Goal: Task Accomplishment & Management: Complete application form

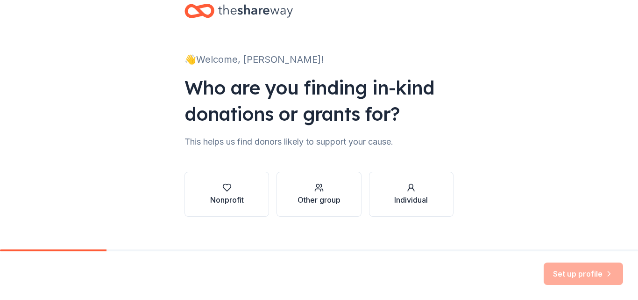
scroll to position [35, 0]
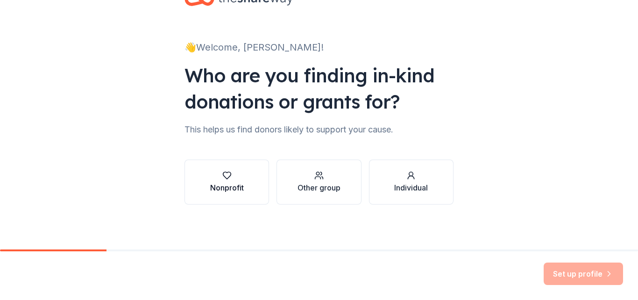
click at [225, 179] on icon "button" at bounding box center [226, 175] width 9 height 9
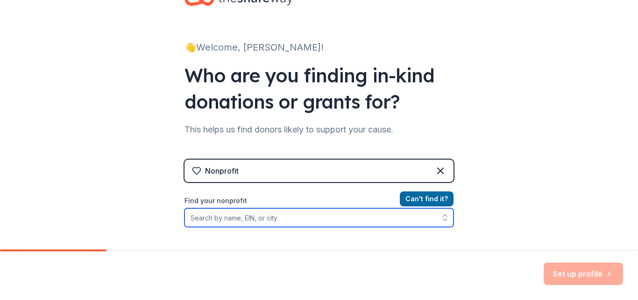
click at [218, 218] on input "Find your nonprofit" at bounding box center [319, 217] width 269 height 19
type input "Big Apple Greeter"
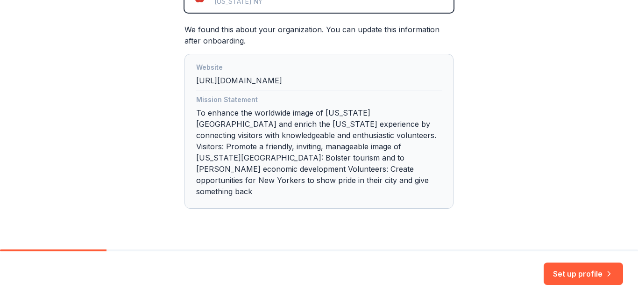
scroll to position [249, 0]
click at [566, 270] on button "Set up profile" at bounding box center [583, 273] width 79 height 22
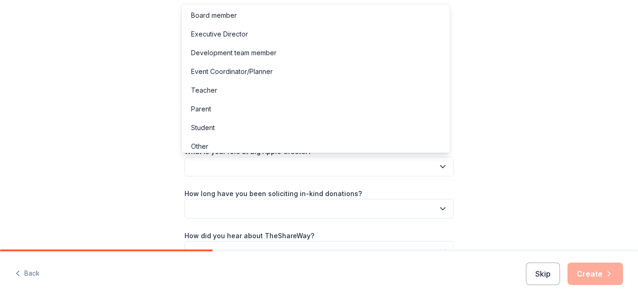
click at [289, 166] on button "button" at bounding box center [319, 167] width 269 height 20
click at [227, 71] on div "Event Coordinator/Planner" at bounding box center [232, 71] width 82 height 11
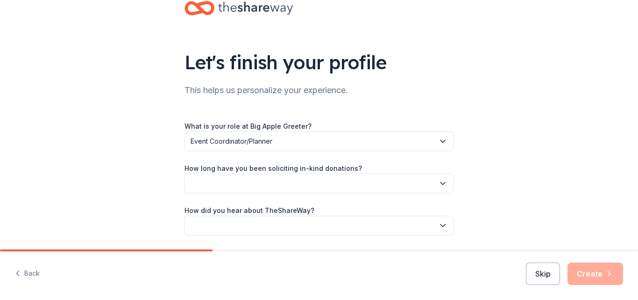
scroll to position [47, 0]
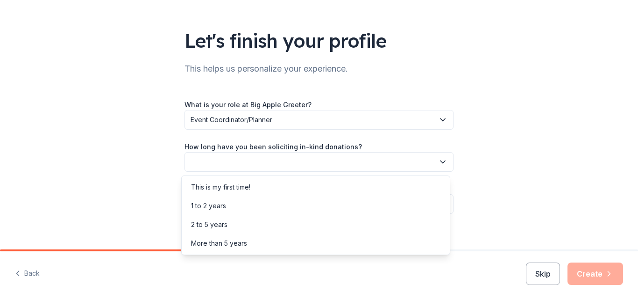
click at [243, 160] on button "button" at bounding box center [319, 162] width 269 height 20
click at [219, 224] on div "2 to 5 years" at bounding box center [209, 224] width 36 height 11
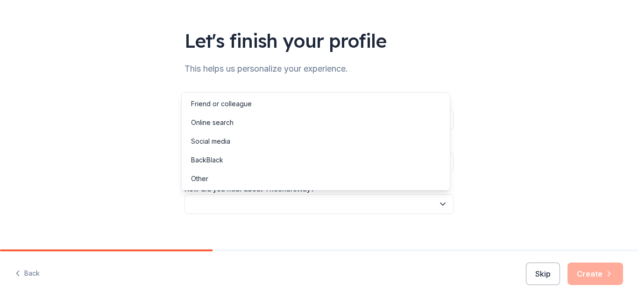
click at [220, 205] on button "button" at bounding box center [319, 204] width 269 height 20
click at [215, 122] on div "Online search" at bounding box center [212, 122] width 43 height 11
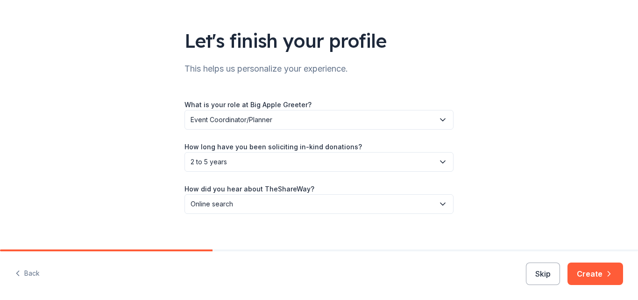
scroll to position [56, 0]
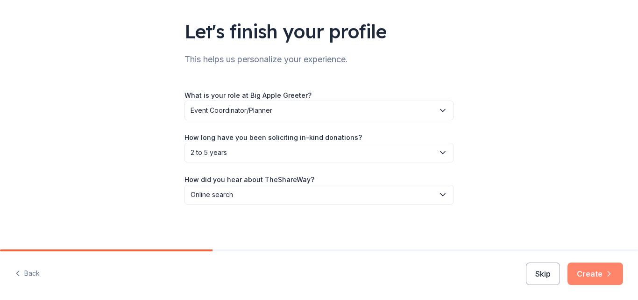
click at [596, 270] on button "Create" at bounding box center [596, 273] width 56 height 22
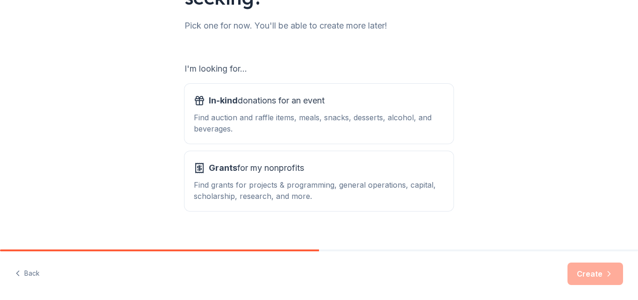
scroll to position [128, 0]
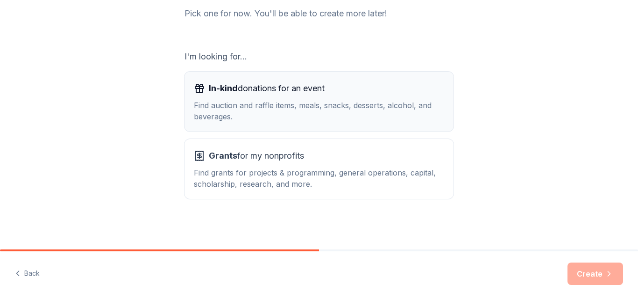
click at [275, 106] on div "Find auction and raffle items, meals, snacks, desserts, alcohol, and beverages." at bounding box center [319, 111] width 250 height 22
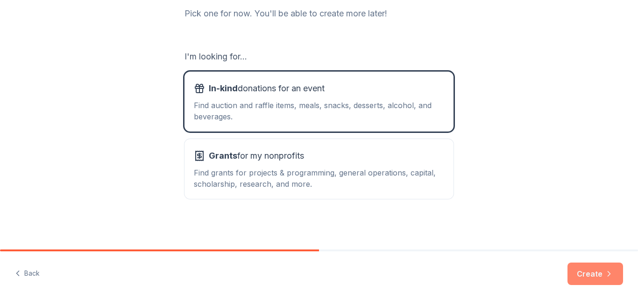
click at [593, 274] on button "Create" at bounding box center [596, 273] width 56 height 22
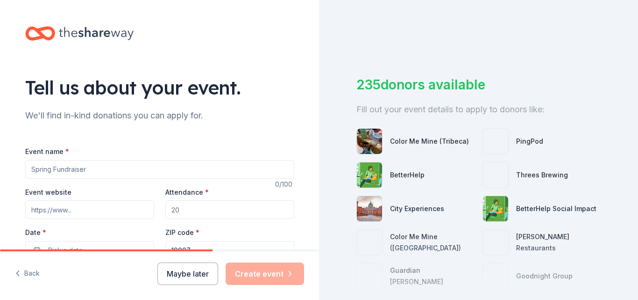
scroll to position [47, 0]
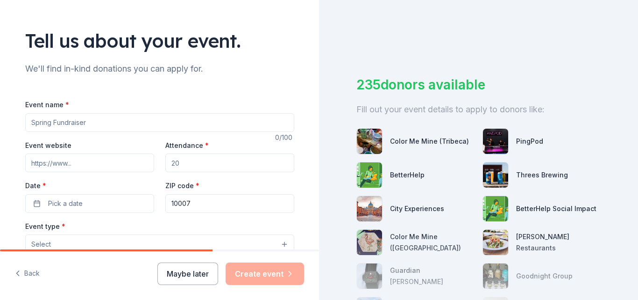
click at [126, 125] on input "Event name *" at bounding box center [159, 122] width 269 height 19
type input "Holiday Event"
click at [197, 159] on input "Attendance *" at bounding box center [229, 162] width 129 height 19
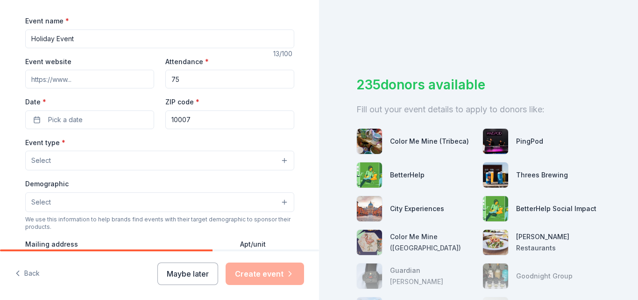
scroll to position [140, 0]
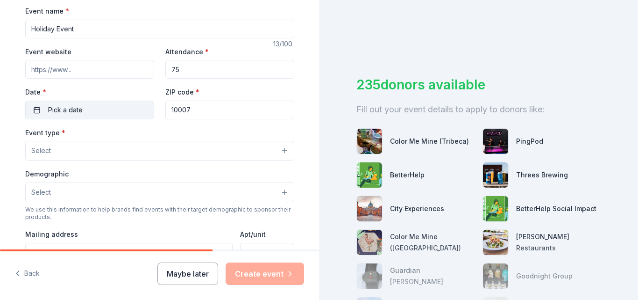
type input "75"
click at [70, 110] on span "Pick a date" at bounding box center [65, 109] width 35 height 11
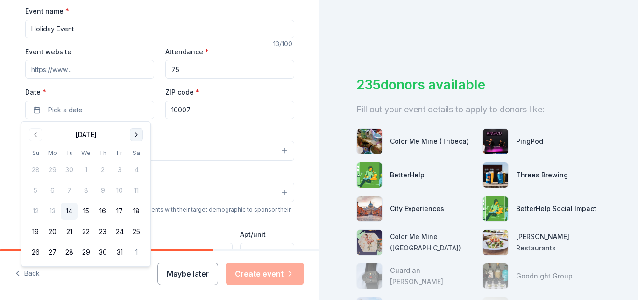
click at [134, 135] on button "Go to next month" at bounding box center [136, 134] width 13 height 13
click at [87, 190] on button "10" at bounding box center [86, 190] width 17 height 17
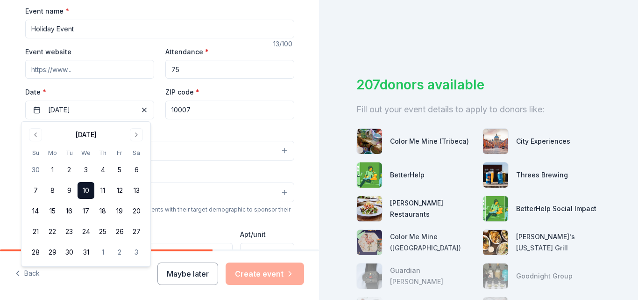
click at [191, 130] on div "Event type * Select" at bounding box center [159, 144] width 269 height 34
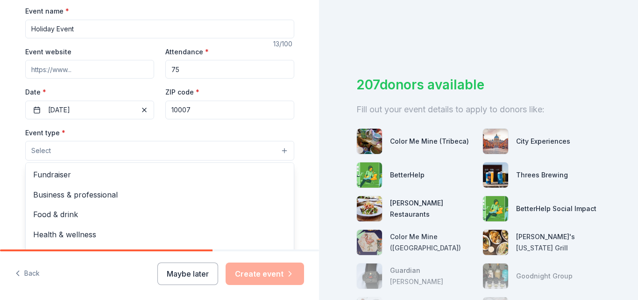
click at [79, 150] on button "Select" at bounding box center [159, 151] width 269 height 20
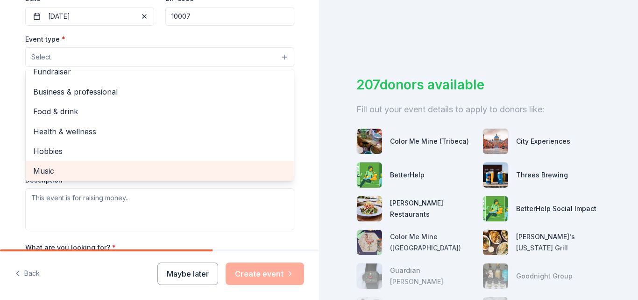
scroll to position [0, 0]
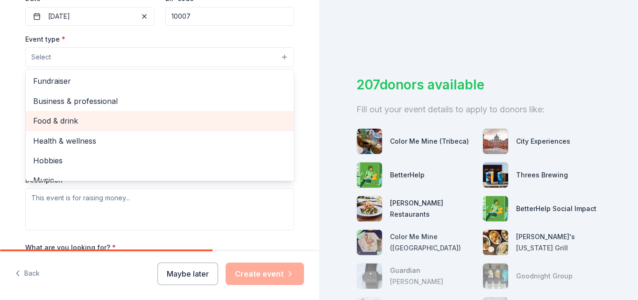
click at [64, 121] on span "Food & drink" at bounding box center [159, 120] width 253 height 12
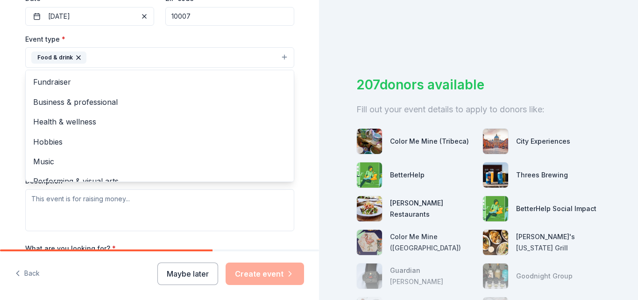
click at [304, 207] on div "Tell us about your event. We'll find in-kind donations you can apply for. Event…" at bounding box center [159, 77] width 299 height 623
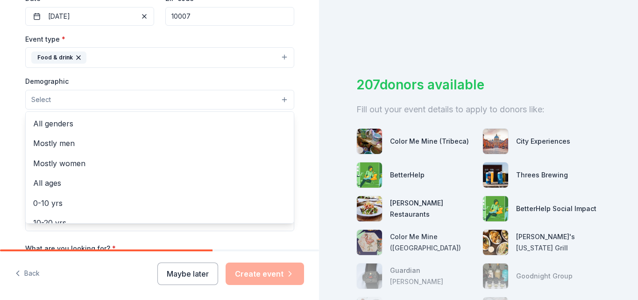
click at [73, 101] on button "Select" at bounding box center [159, 100] width 269 height 20
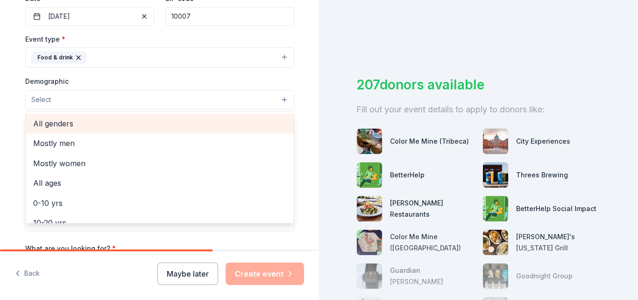
click at [65, 123] on span "All genders" at bounding box center [159, 123] width 253 height 12
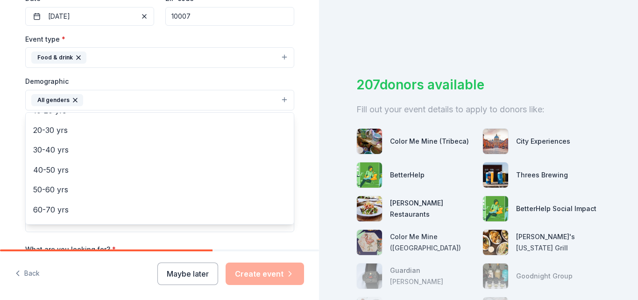
scroll to position [130, 0]
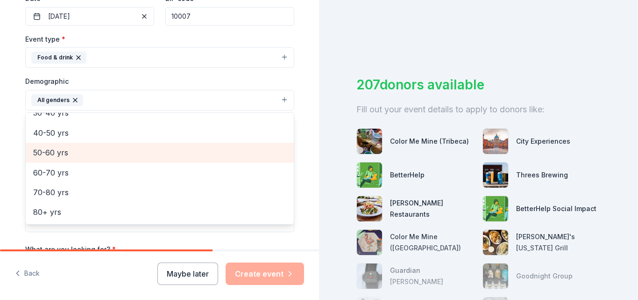
click at [51, 152] on span "50-60 yrs" at bounding box center [159, 152] width 253 height 12
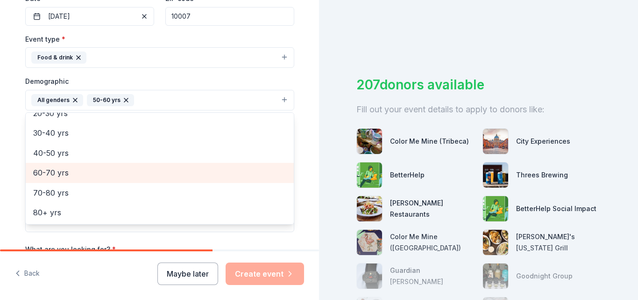
click at [51, 169] on span "60-70 yrs" at bounding box center [159, 172] width 253 height 12
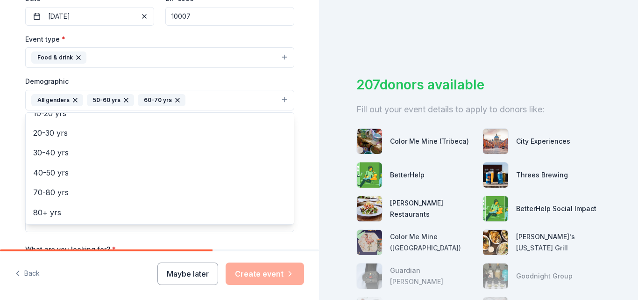
click at [309, 215] on div "Tell us about your event. We'll find in-kind donations you can apply for. Event…" at bounding box center [159, 78] width 319 height 624
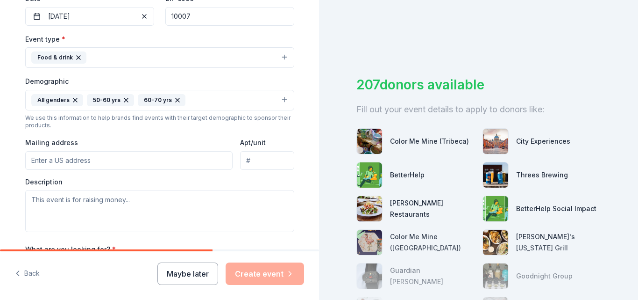
click at [80, 161] on input "Mailing address" at bounding box center [129, 160] width 208 height 19
type input "[STREET_ADDRESS]"
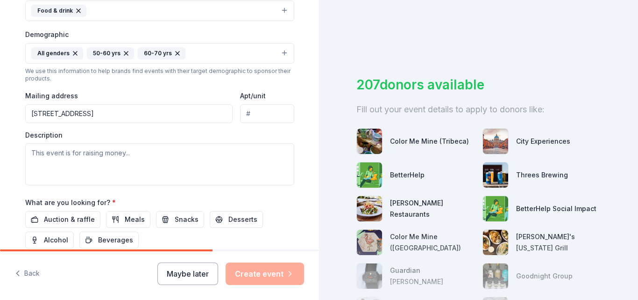
scroll to position [327, 0]
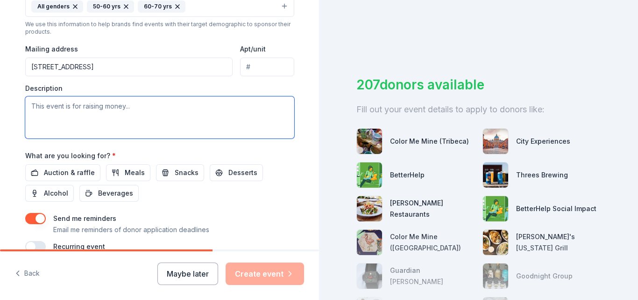
click at [43, 107] on textarea at bounding box center [159, 117] width 269 height 42
type textarea "T"
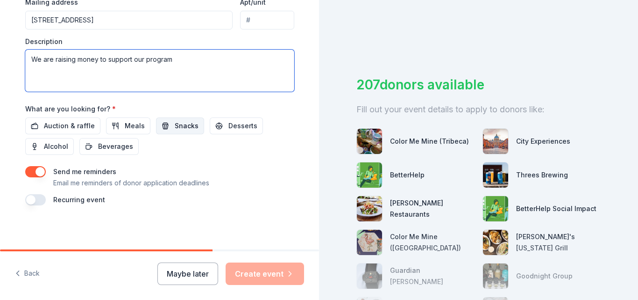
type textarea "We are raising money to support our program"
click at [179, 126] on span "Snacks" at bounding box center [187, 125] width 24 height 11
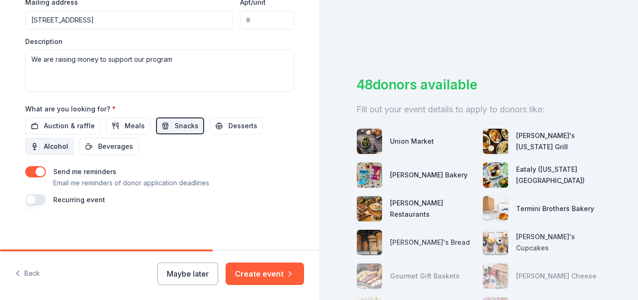
click at [44, 144] on span "Alcohol" at bounding box center [56, 146] width 24 height 11
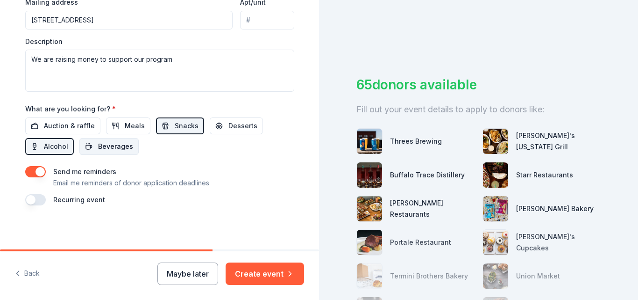
click at [103, 148] on span "Beverages" at bounding box center [115, 146] width 35 height 11
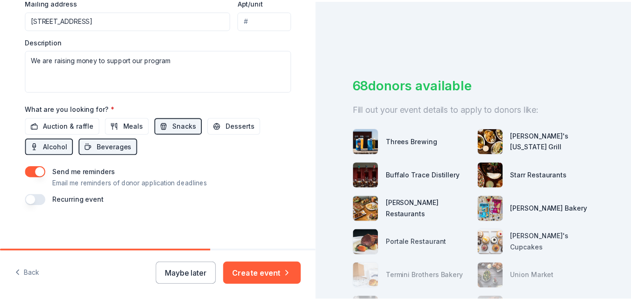
scroll to position [375, 0]
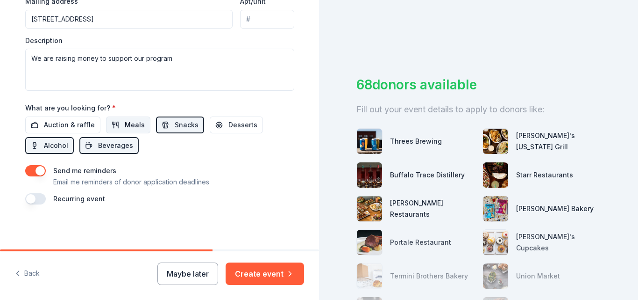
click at [125, 126] on span "Meals" at bounding box center [135, 124] width 20 height 11
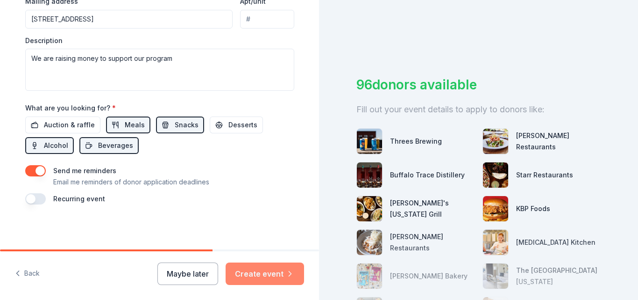
click at [265, 274] on button "Create event" at bounding box center [265, 273] width 79 height 22
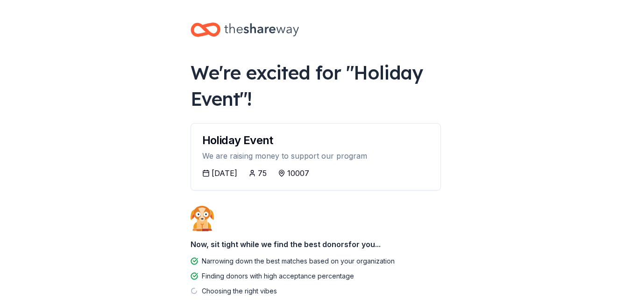
scroll to position [47, 0]
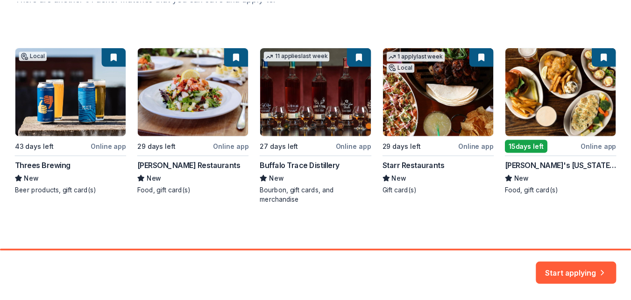
scroll to position [97, 0]
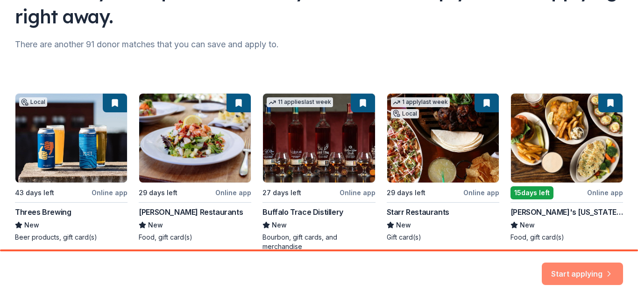
click at [578, 268] on button "Start applying" at bounding box center [582, 269] width 81 height 22
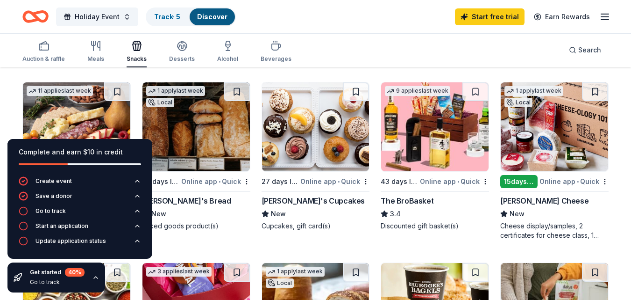
scroll to position [280, 0]
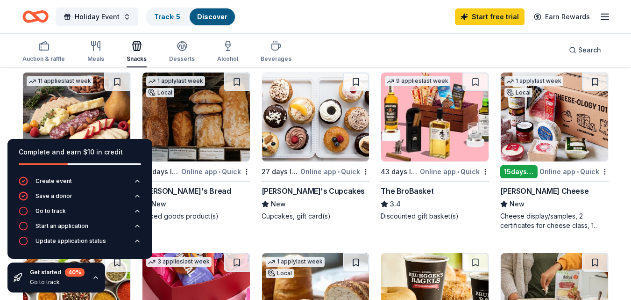
click at [537, 132] on img at bounding box center [554, 116] width 107 height 89
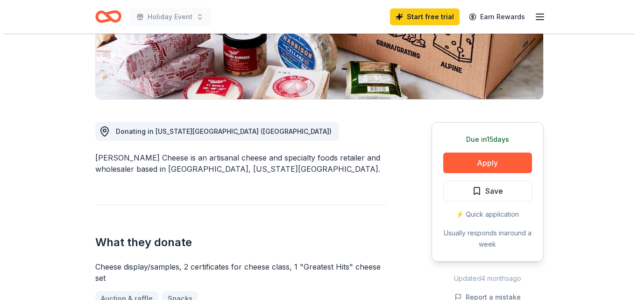
scroll to position [187, 0]
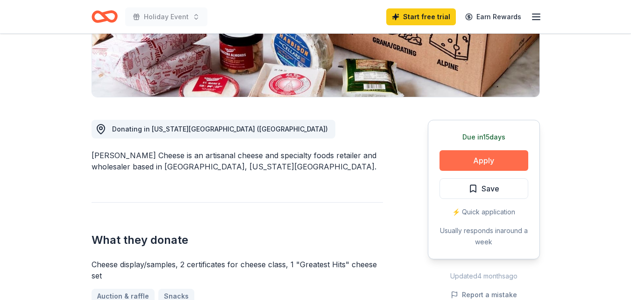
click at [483, 161] on button "Apply" at bounding box center [484, 160] width 89 height 21
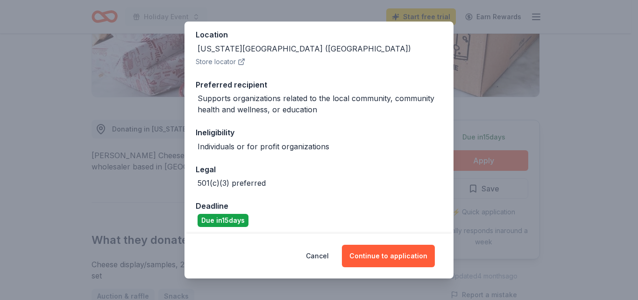
scroll to position [110, 0]
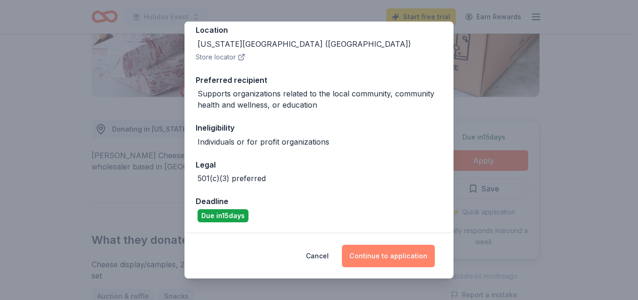
click at [382, 256] on button "Continue to application" at bounding box center [388, 255] width 93 height 22
